Goal: Task Accomplishment & Management: Use online tool/utility

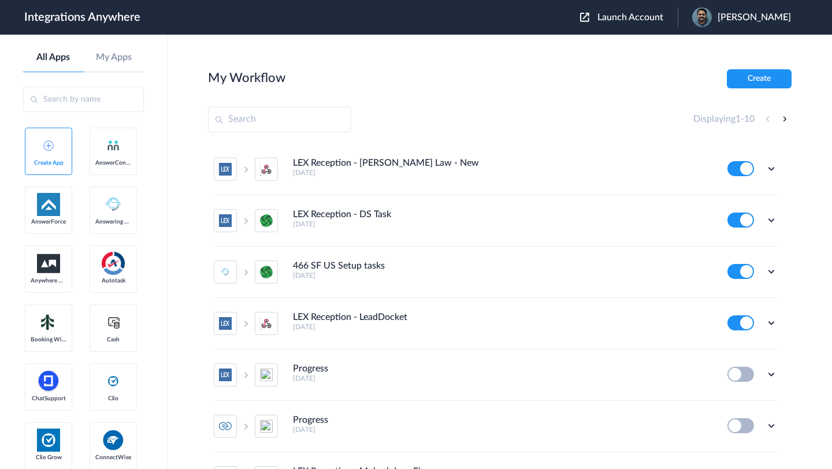
click at [619, 21] on span "Launch Account" at bounding box center [630, 17] width 66 height 9
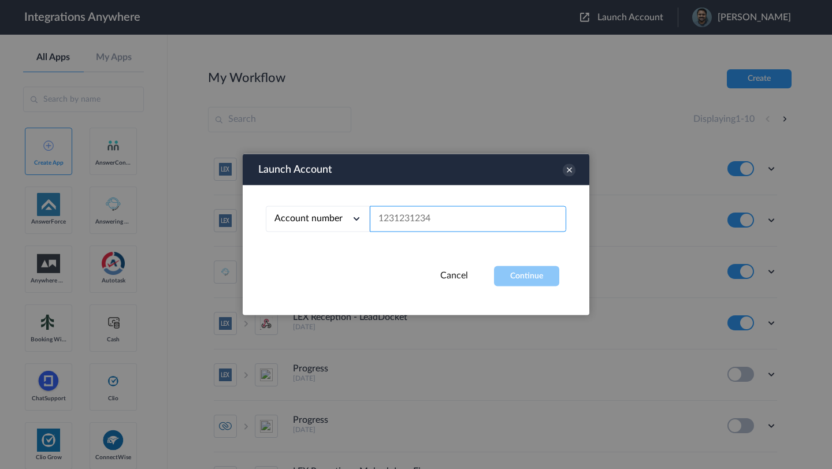
click at [444, 222] on input "text" at bounding box center [468, 219] width 196 height 26
paste input "9807297953"
type input "9807297953"
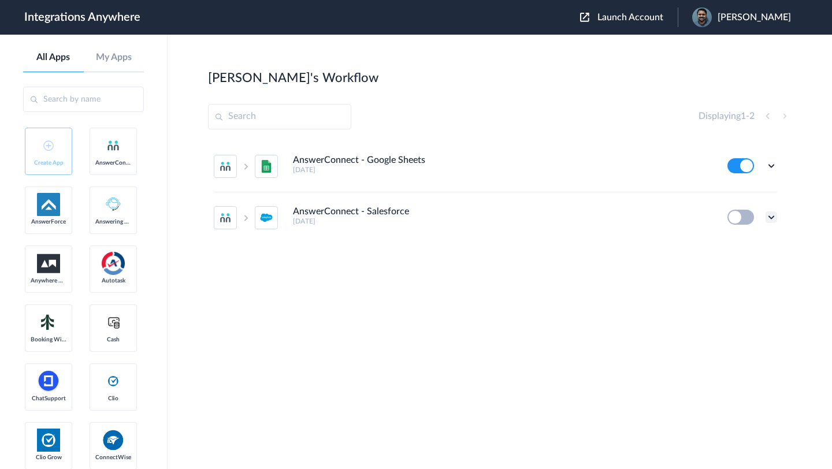
click at [771, 218] on icon at bounding box center [772, 217] width 12 height 12
click at [774, 164] on icon at bounding box center [772, 166] width 12 height 12
click at [741, 187] on li "Edit" at bounding box center [739, 192] width 75 height 21
click at [767, 216] on icon at bounding box center [772, 217] width 12 height 12
click at [733, 252] on li "Edit" at bounding box center [739, 243] width 75 height 21
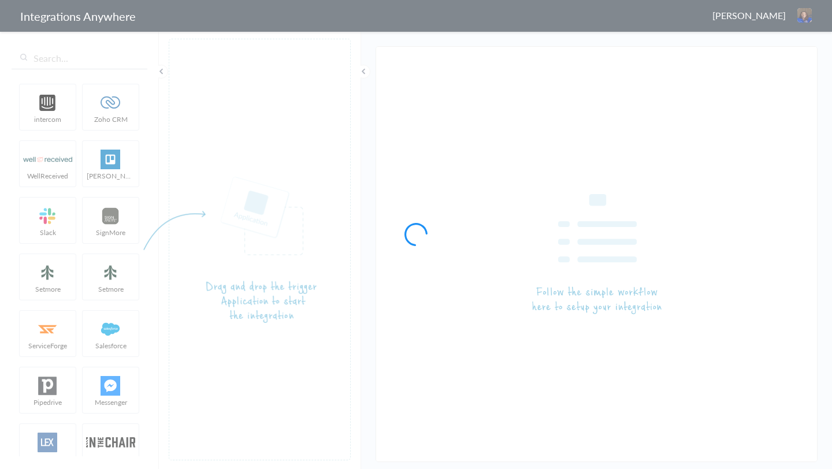
type input "AnswerConnect - Google Sheets"
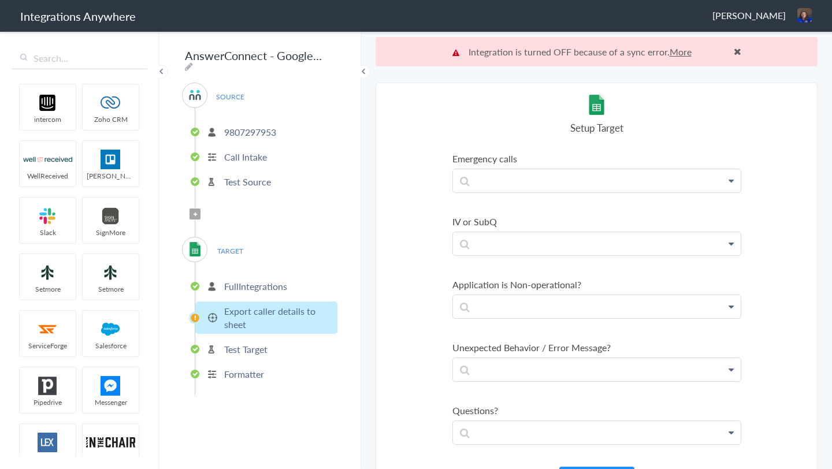
click at [263, 280] on p "FullIntegrations" at bounding box center [255, 286] width 63 height 13
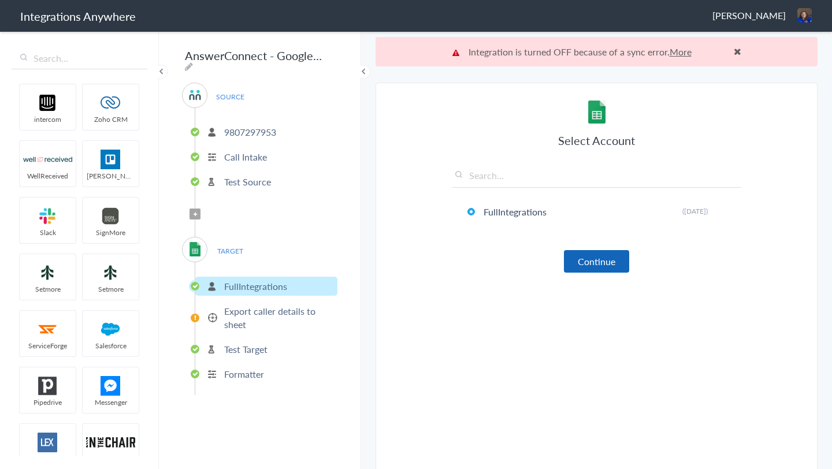
click at [608, 259] on button "Continue" at bounding box center [596, 261] width 65 height 23
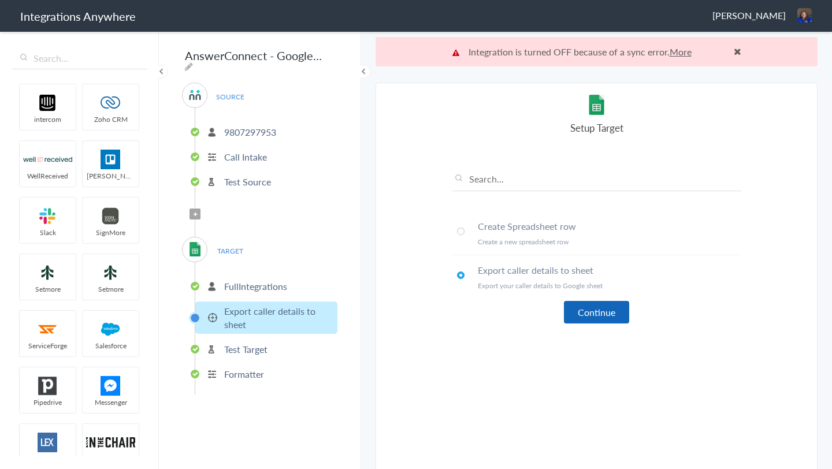
click at [603, 311] on button "Continue" at bounding box center [596, 312] width 65 height 23
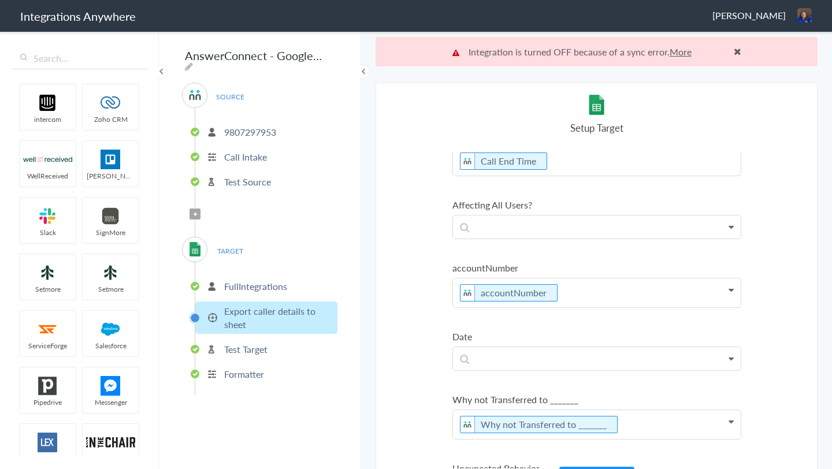
scroll to position [29, 0]
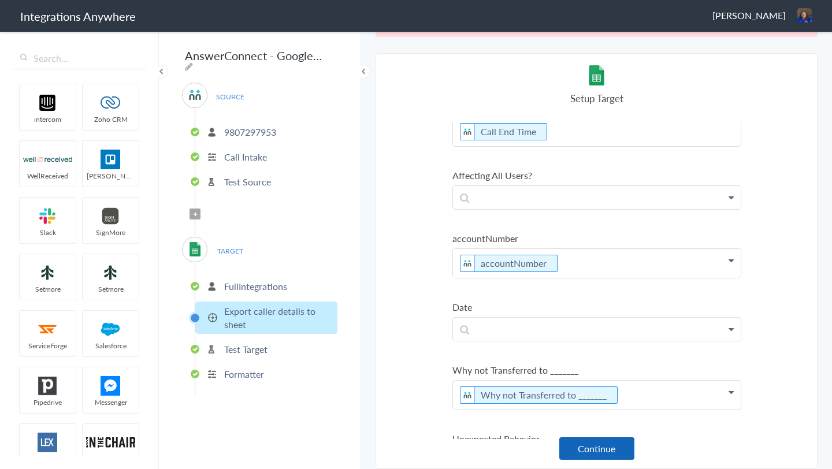
click at [594, 444] on button "Continue" at bounding box center [596, 448] width 75 height 23
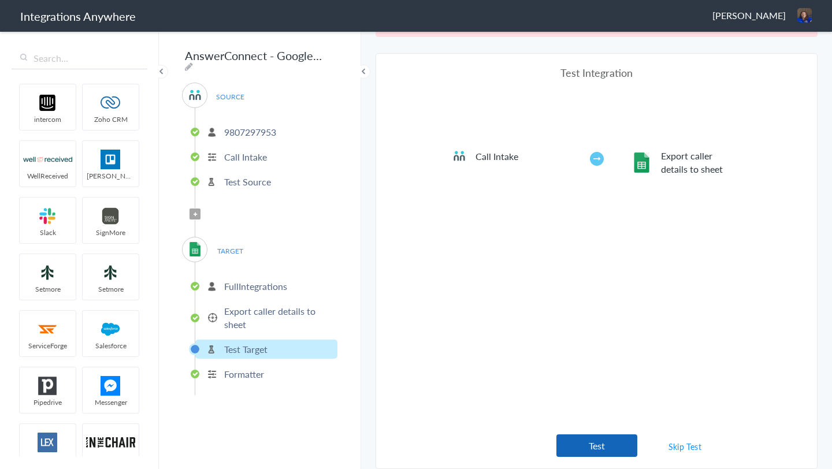
click at [604, 447] on button "Test" at bounding box center [596, 445] width 81 height 23
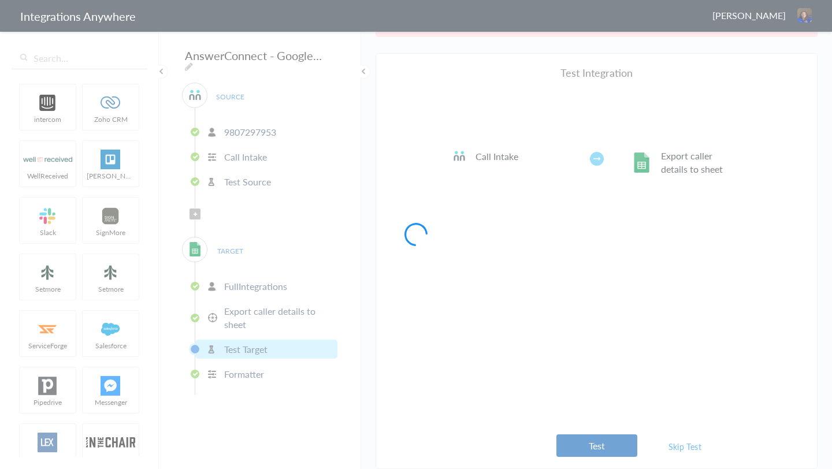
scroll to position [0, 0]
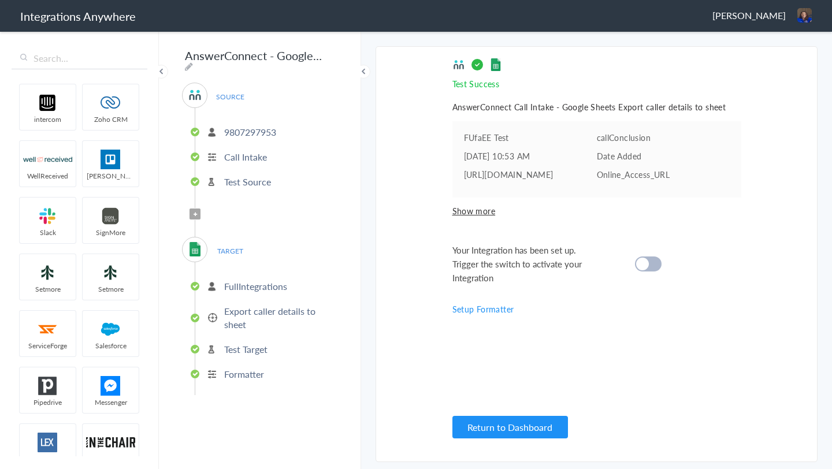
click at [656, 263] on div at bounding box center [648, 264] width 27 height 15
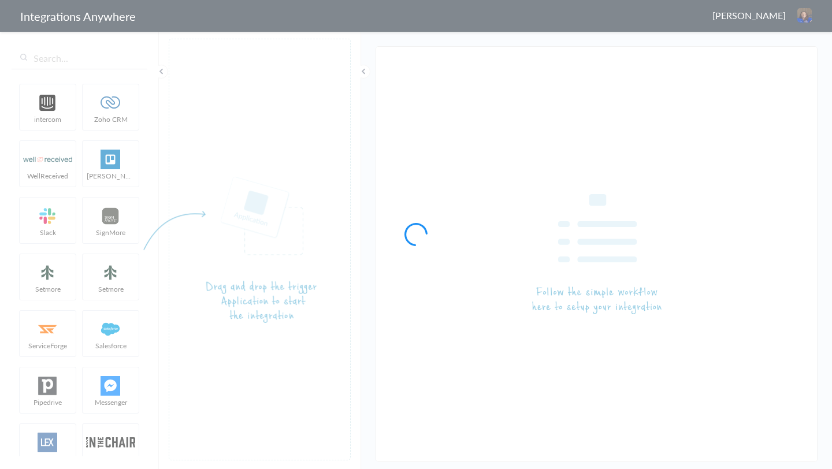
type input "AnswerConnect - Salesforce"
